Goal: Transaction & Acquisition: Obtain resource

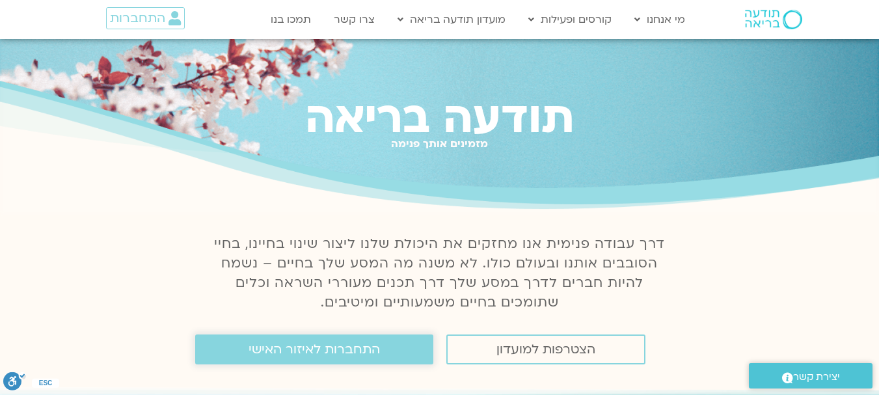
click at [384, 353] on link "התחברות לאיזור האישי" at bounding box center [314, 350] width 238 height 30
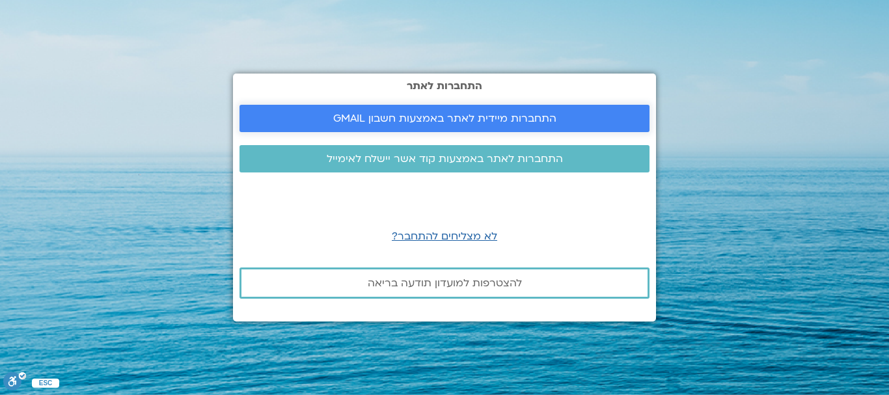
click at [415, 113] on span "התחברות מיידית לאתר באמצעות חשבון GMAIL" at bounding box center [444, 119] width 223 height 12
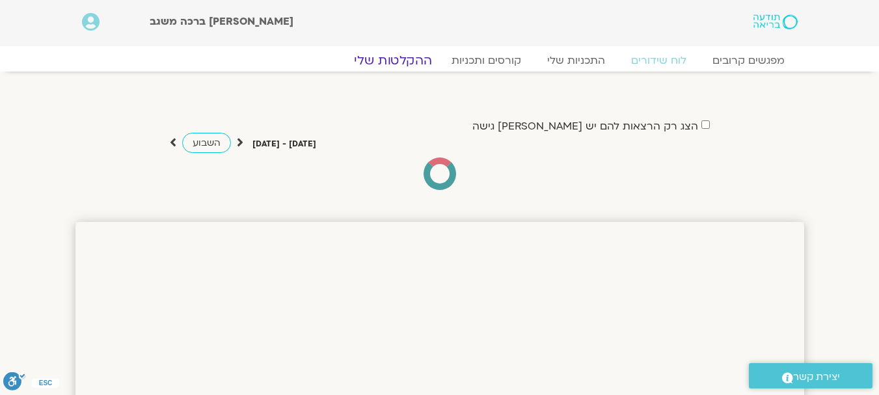
click at [409, 53] on link "ההקלטות שלי" at bounding box center [392, 61] width 109 height 16
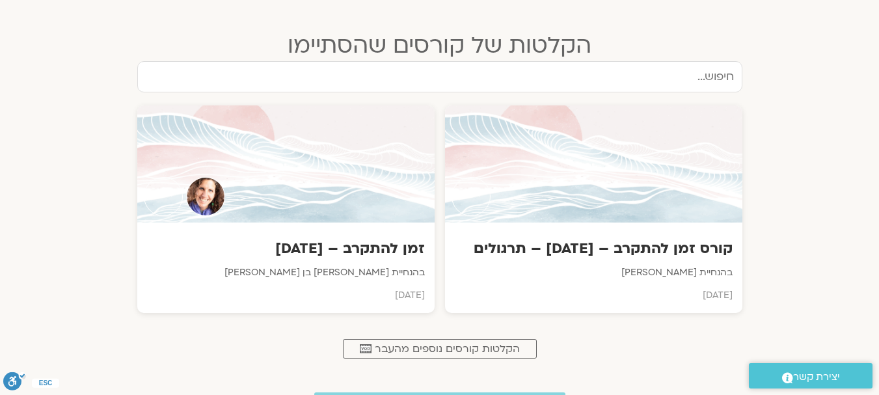
scroll to position [781, 0]
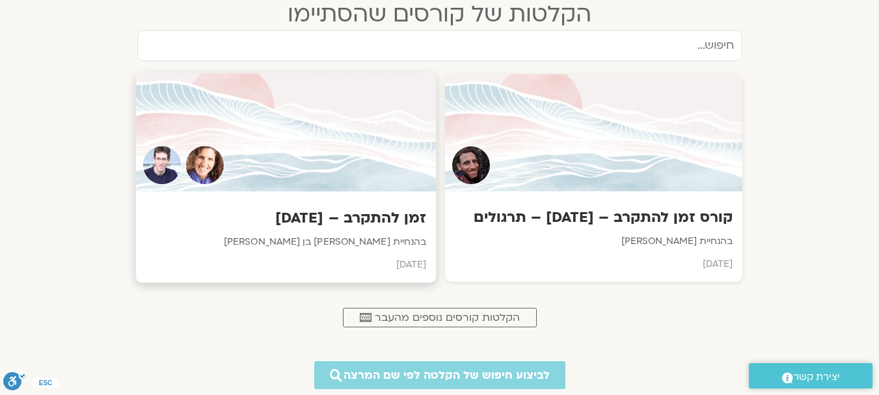
click at [327, 154] on div at bounding box center [285, 133] width 301 height 118
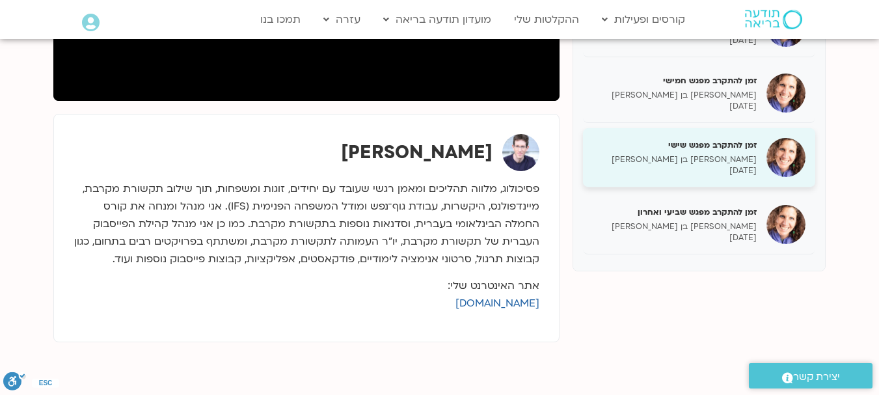
scroll to position [456, 0]
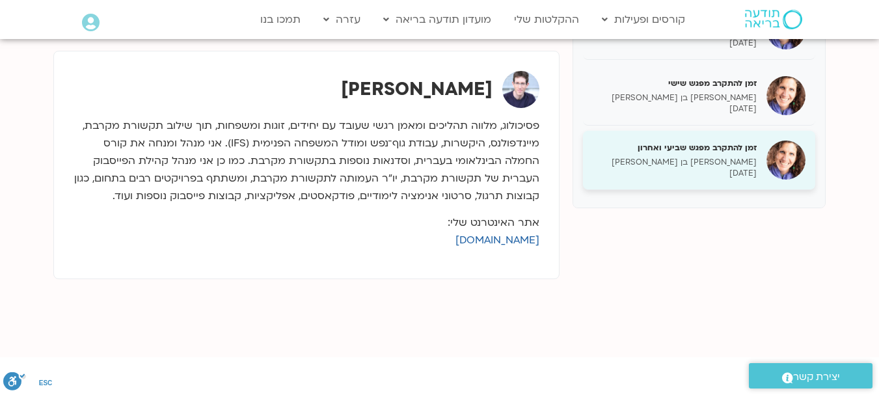
click at [725, 168] on p "[DATE]" at bounding box center [675, 173] width 164 height 11
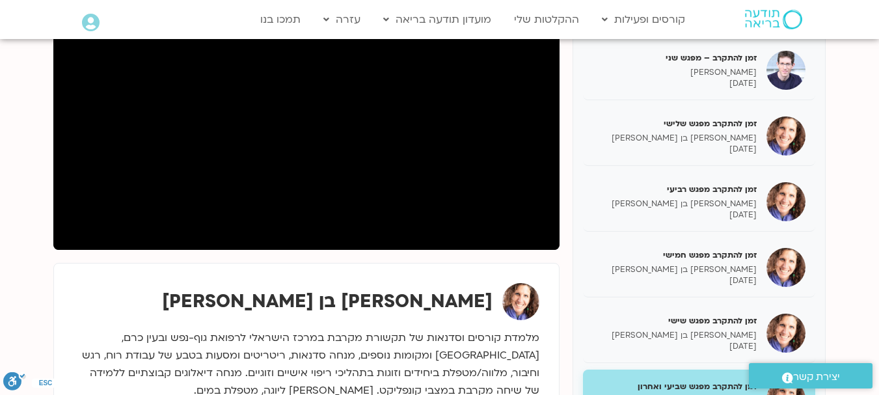
scroll to position [195, 0]
